Goal: Leave review/rating

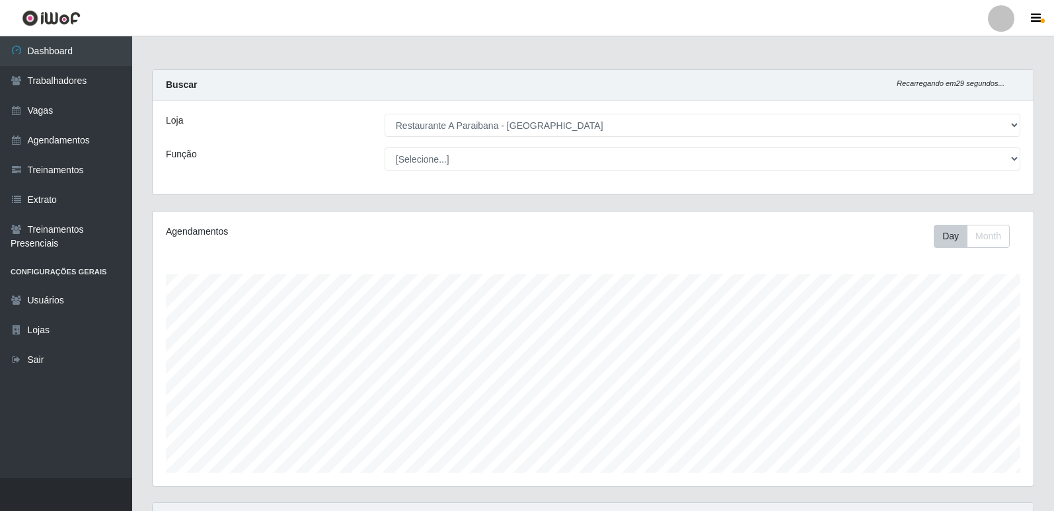
select select "342"
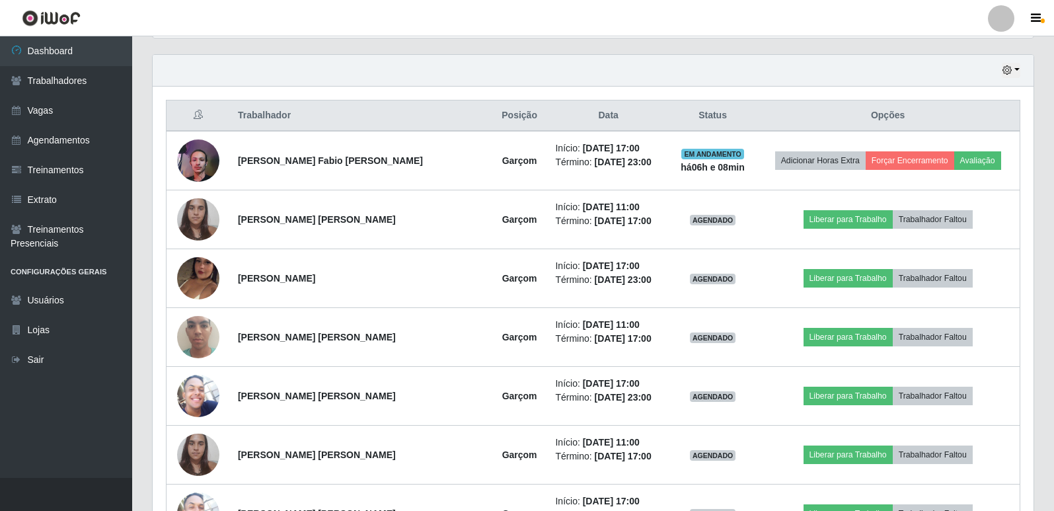
scroll to position [382, 0]
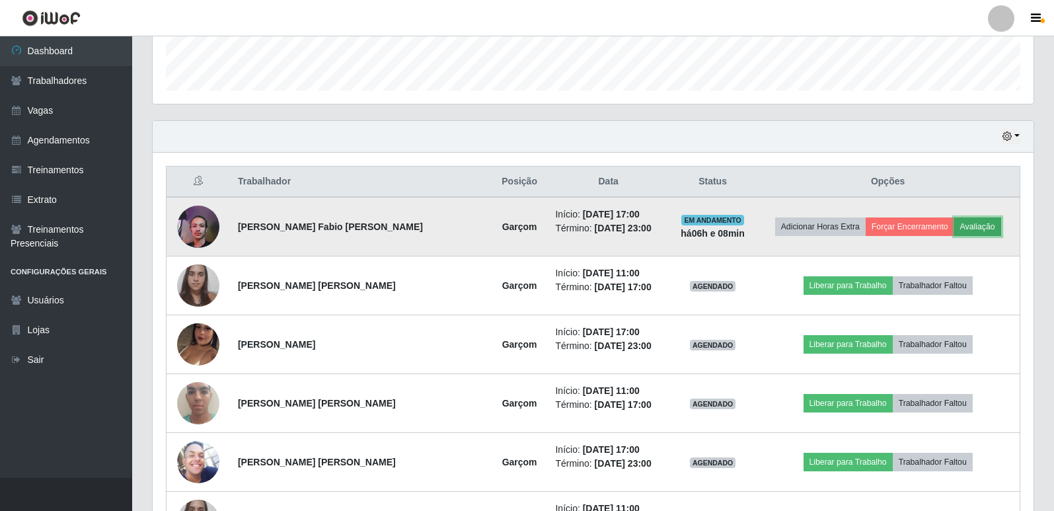
click at [967, 223] on button "Avaliação" at bounding box center [977, 226] width 47 height 19
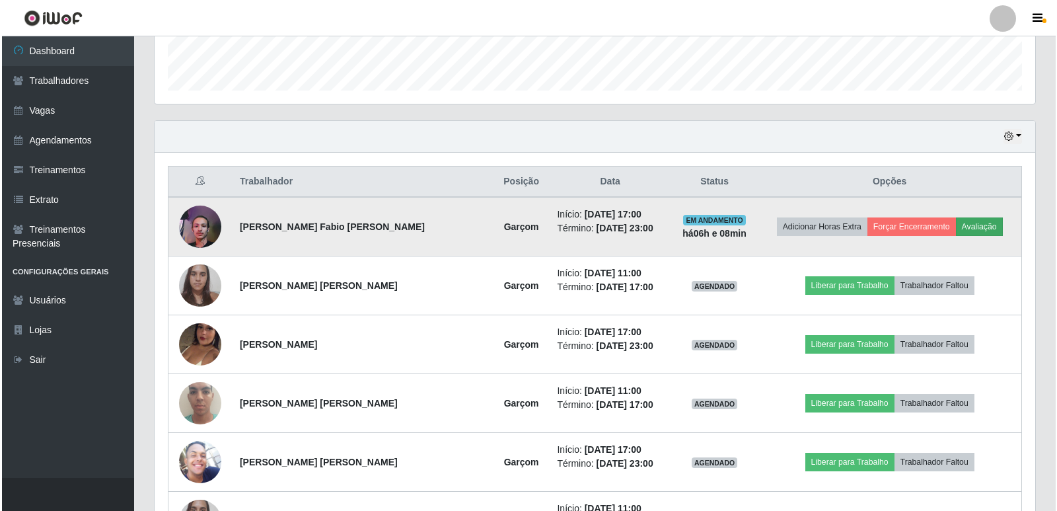
scroll to position [274, 874]
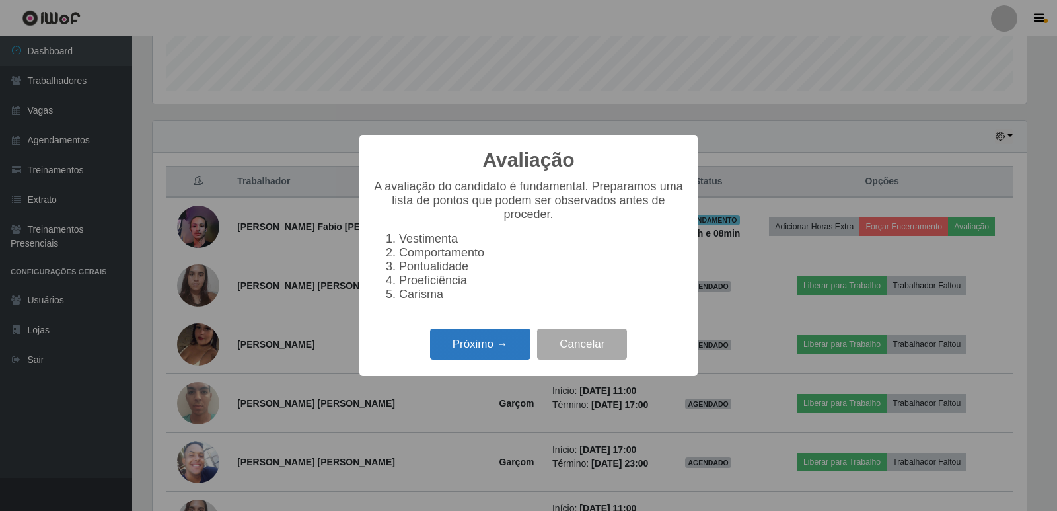
click at [513, 352] on button "Próximo →" at bounding box center [480, 343] width 100 height 31
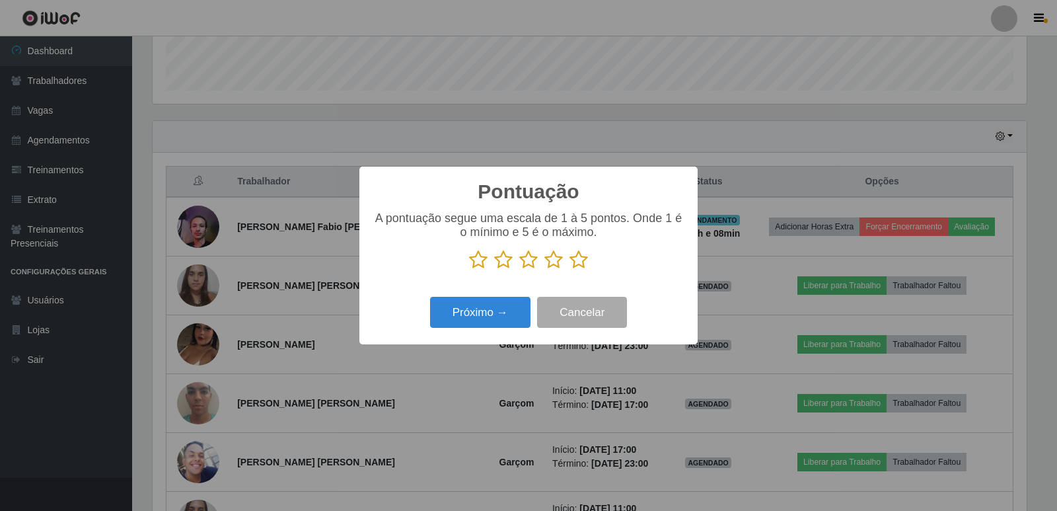
click at [575, 257] on icon at bounding box center [579, 260] width 19 height 20
click at [570, 270] on input "radio" at bounding box center [570, 270] width 0 height 0
click at [494, 320] on button "Próximo →" at bounding box center [480, 312] width 100 height 31
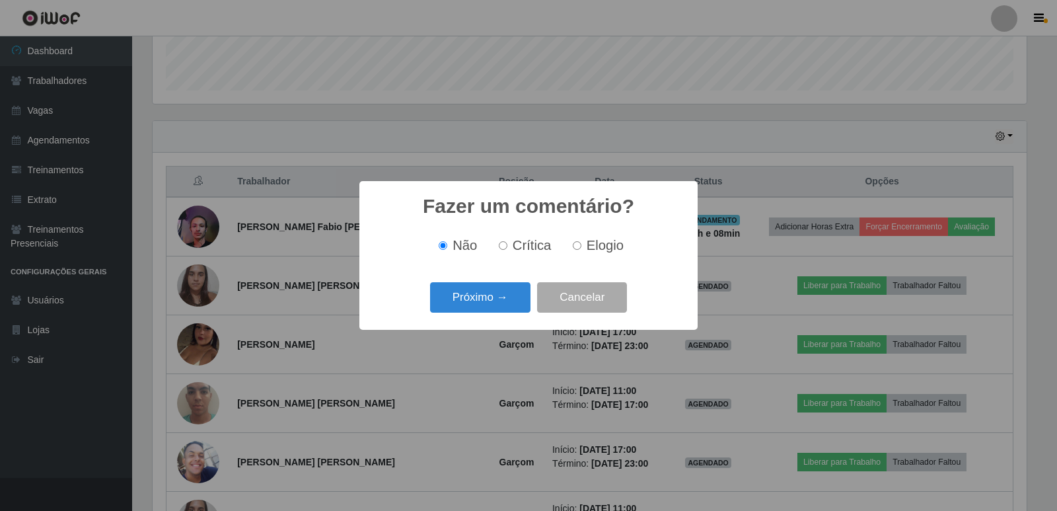
click at [577, 244] on input "Elogio" at bounding box center [577, 245] width 9 height 9
radio input "true"
click at [516, 291] on button "Próximo →" at bounding box center [480, 297] width 100 height 31
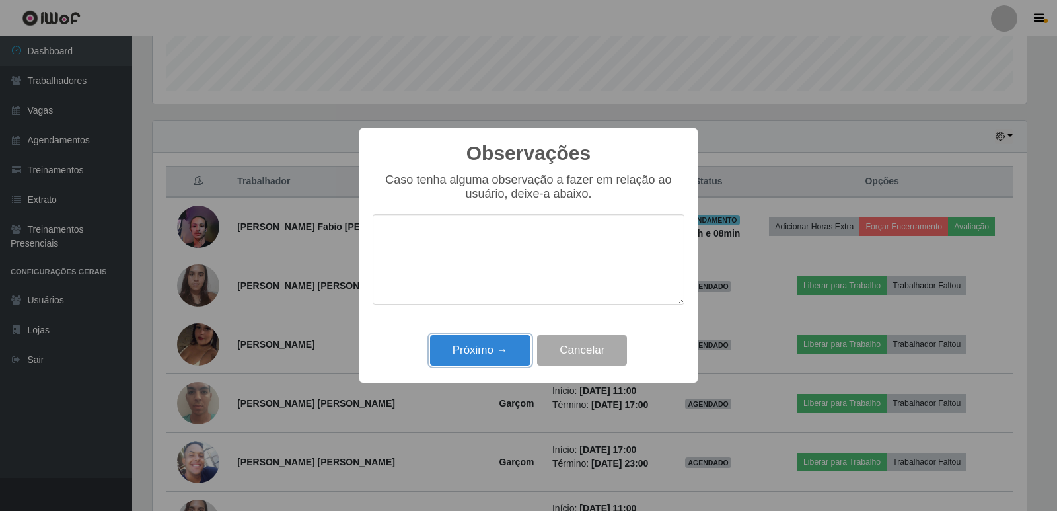
click at [503, 358] on button "Próximo →" at bounding box center [480, 350] width 100 height 31
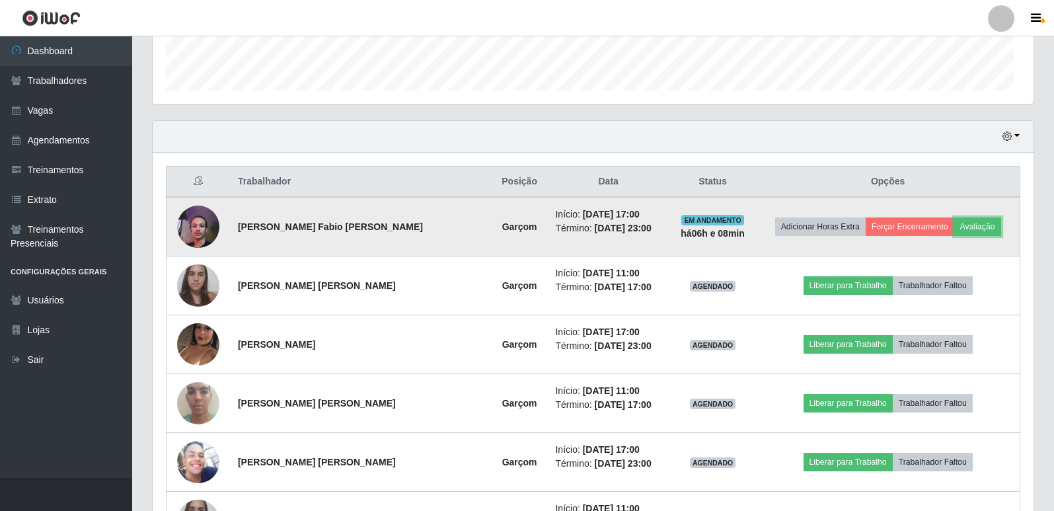
scroll to position [274, 881]
click at [885, 227] on button "Forçar Encerramento" at bounding box center [910, 226] width 89 height 19
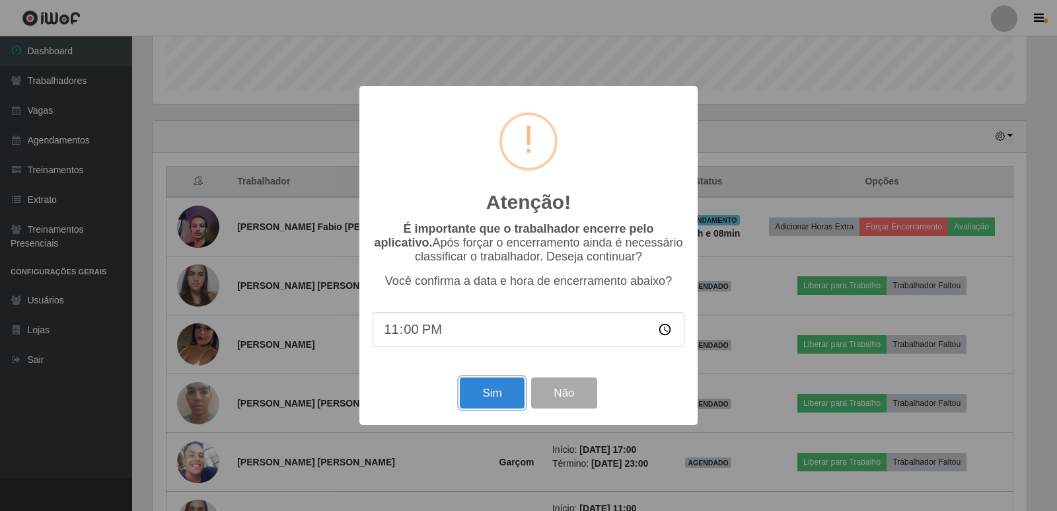
click at [499, 397] on button "Sim" at bounding box center [492, 392] width 64 height 31
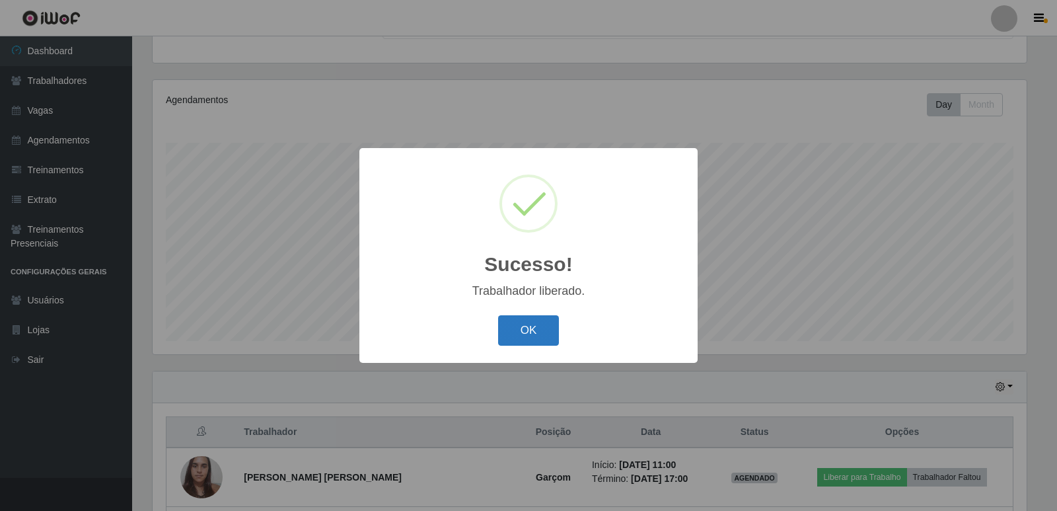
click at [539, 336] on button "OK" at bounding box center [528, 330] width 61 height 31
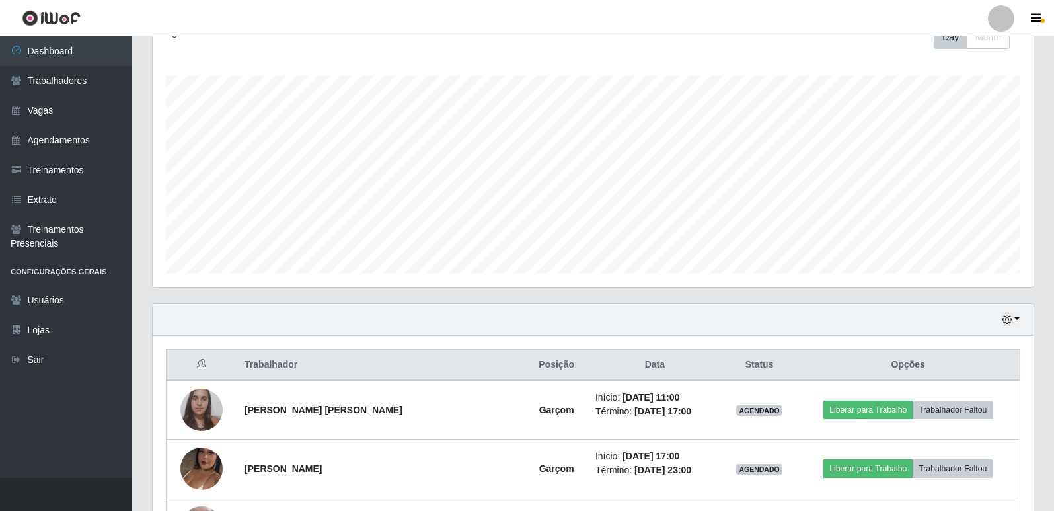
scroll to position [198, 0]
